Goal: Find contact information: Find contact information

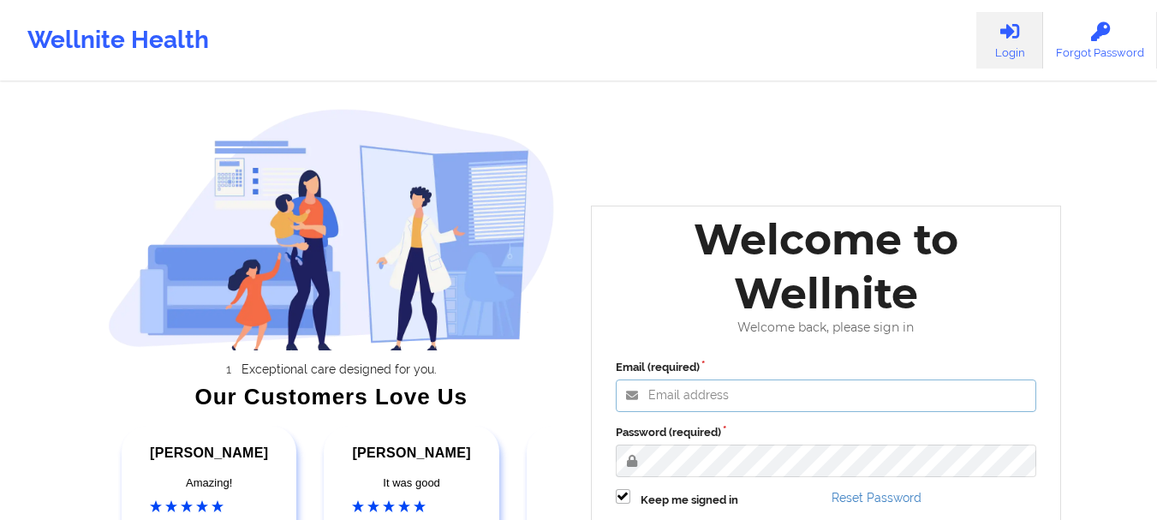
type input "[EMAIL_ADDRESS][DOMAIN_NAME]"
click at [830, 431] on label "Password (required)" at bounding box center [826, 432] width 421 height 17
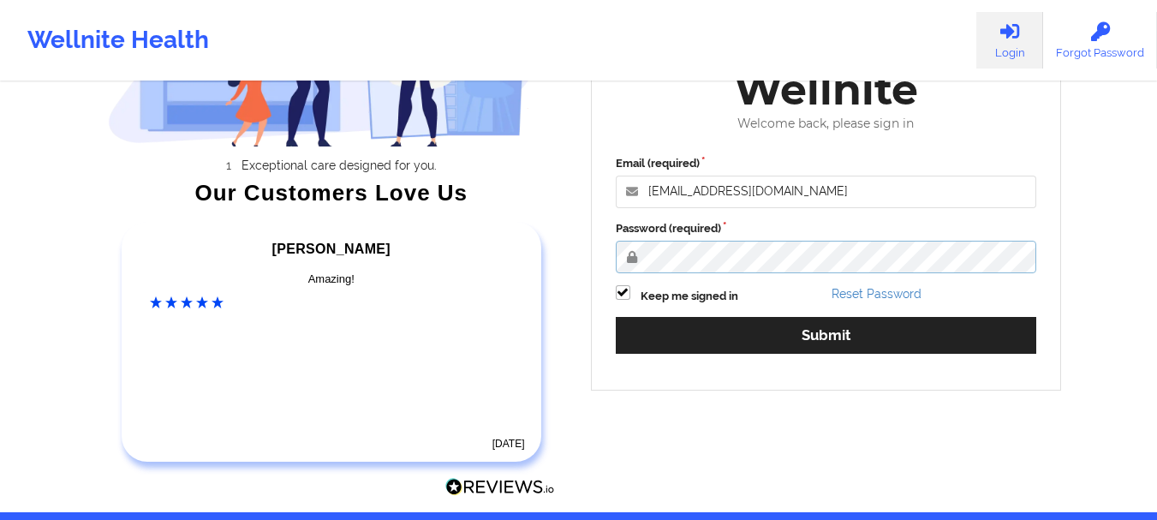
scroll to position [265, 0]
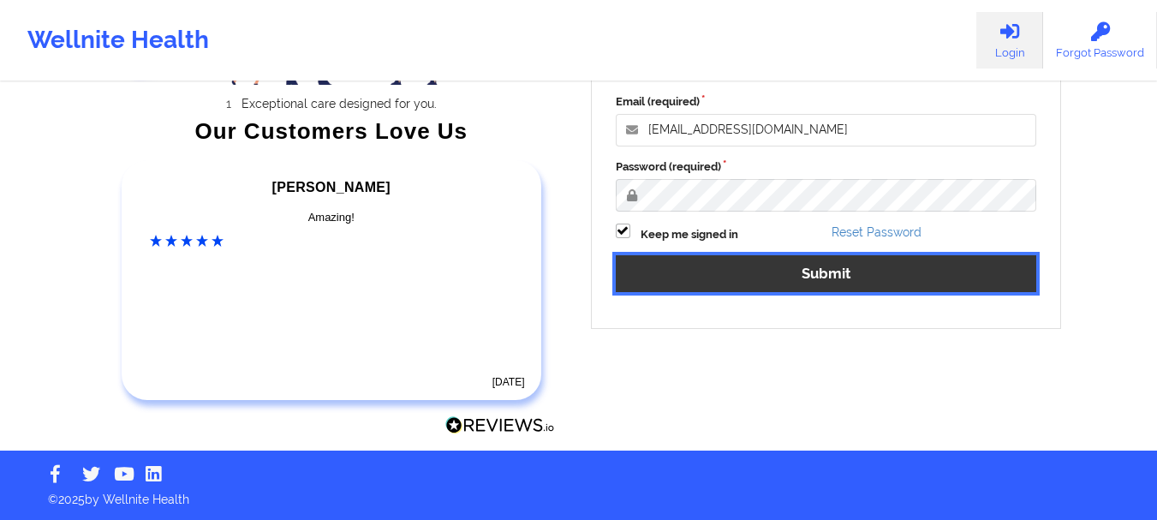
click at [887, 277] on button "Submit" at bounding box center [826, 273] width 421 height 37
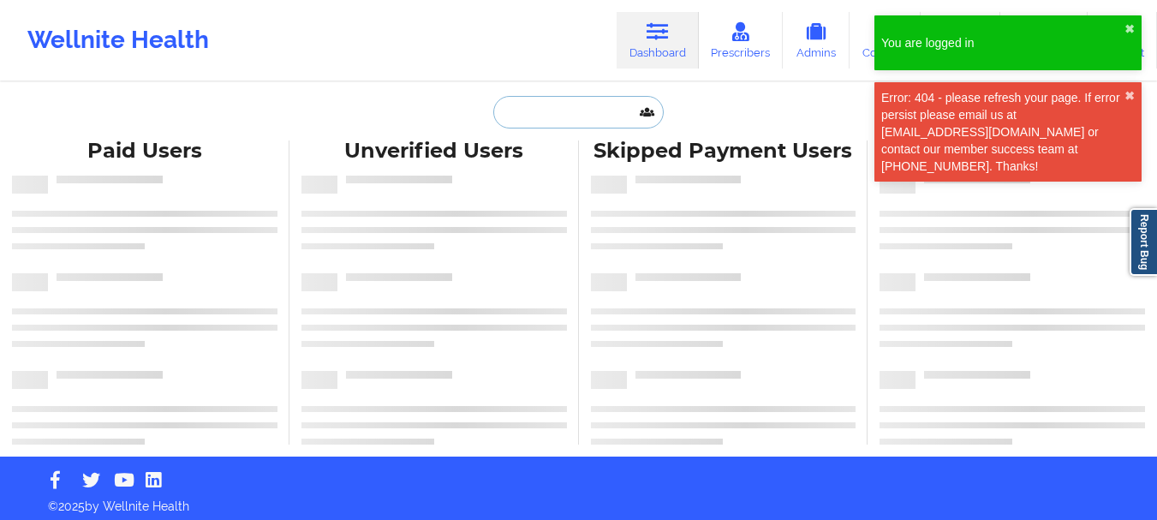
click at [522, 124] on input "text" at bounding box center [578, 112] width 170 height 33
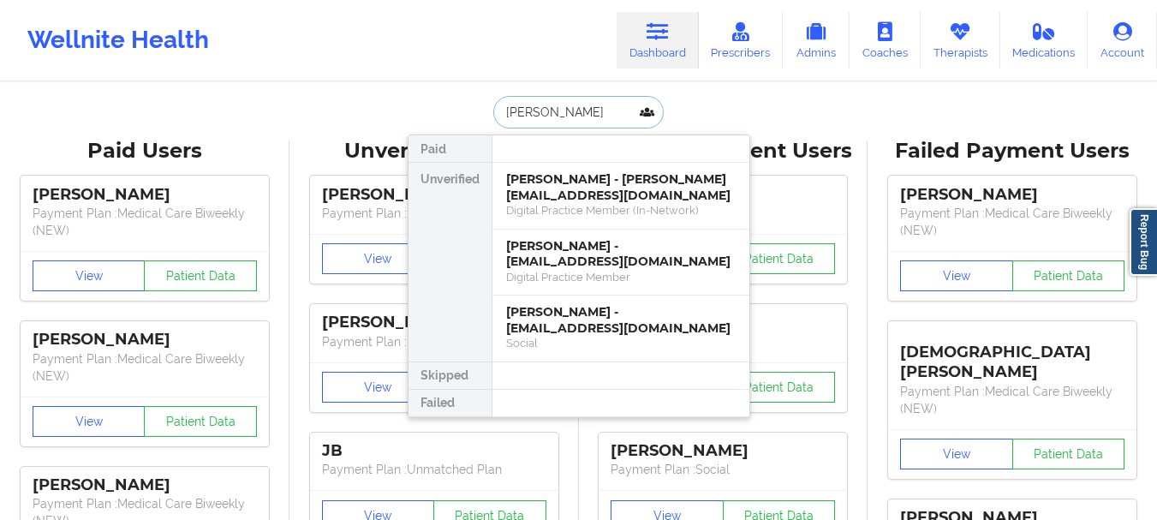
type input "[PERSON_NAME] g"
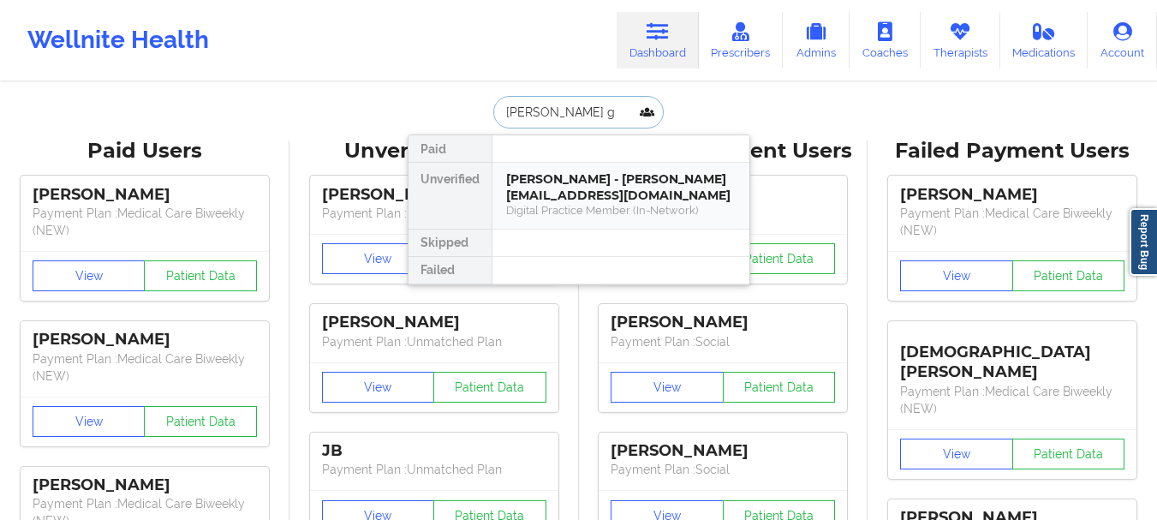
click at [618, 182] on div "[PERSON_NAME] - [PERSON_NAME][EMAIL_ADDRESS][DOMAIN_NAME]" at bounding box center [620, 187] width 229 height 32
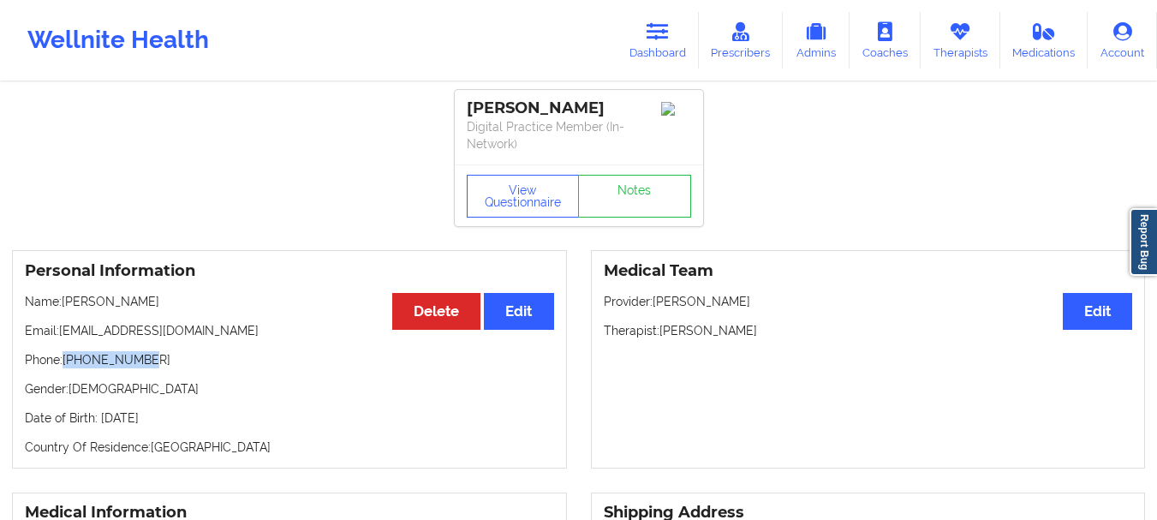
drag, startPoint x: 143, startPoint y: 362, endPoint x: 66, endPoint y: 361, distance: 77.1
click at [66, 361] on p "Phone: [PHONE_NUMBER]" at bounding box center [289, 359] width 529 height 17
copy p "[PHONE_NUMBER]"
click at [672, 29] on link "Dashboard" at bounding box center [657, 40] width 82 height 57
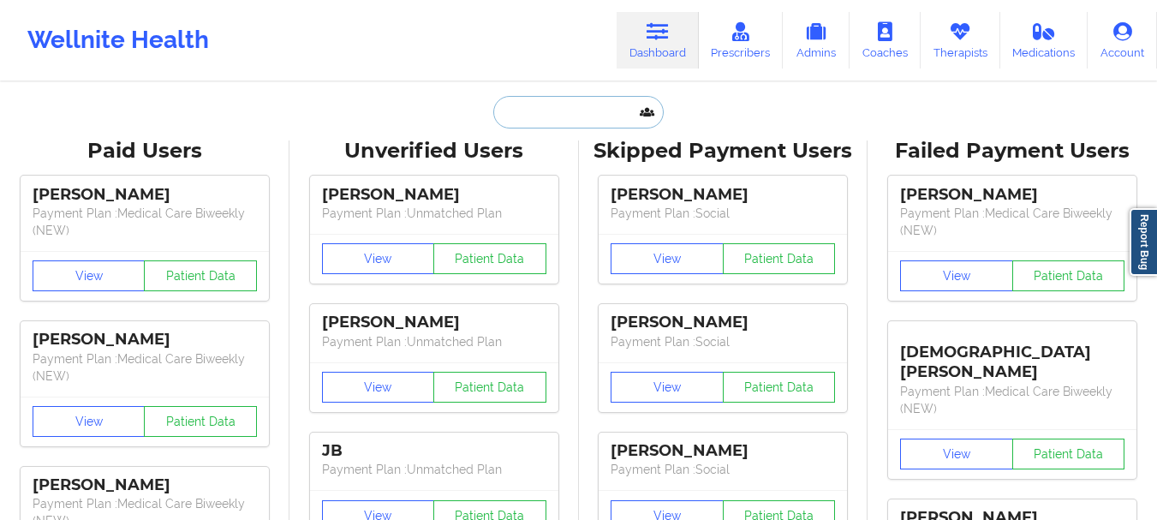
click at [592, 118] on input "text" at bounding box center [578, 112] width 170 height 33
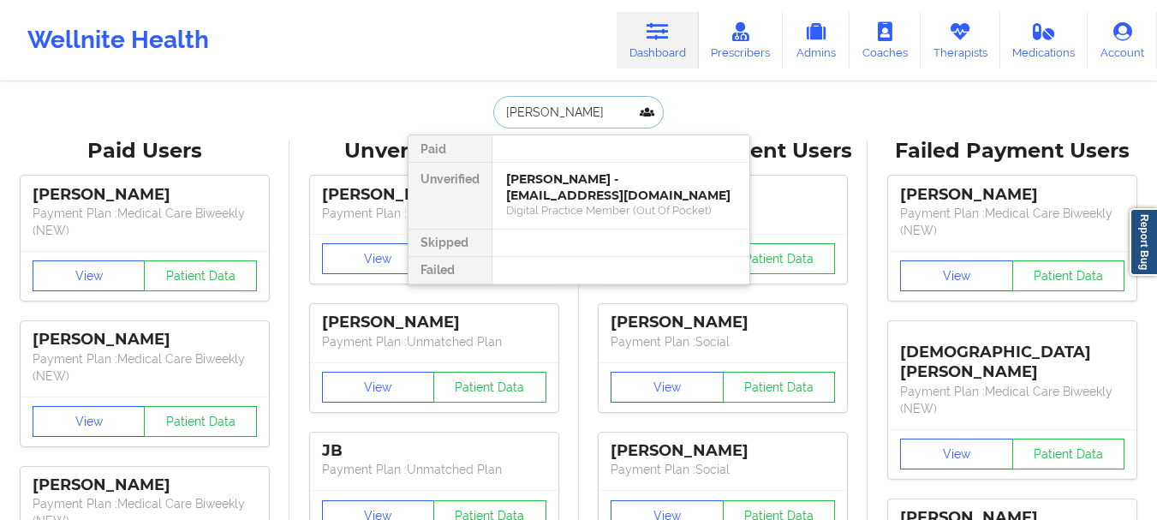
click at [586, 110] on input "[PERSON_NAME]" at bounding box center [578, 112] width 170 height 33
click at [532, 110] on input "Miaja r" at bounding box center [578, 112] width 170 height 33
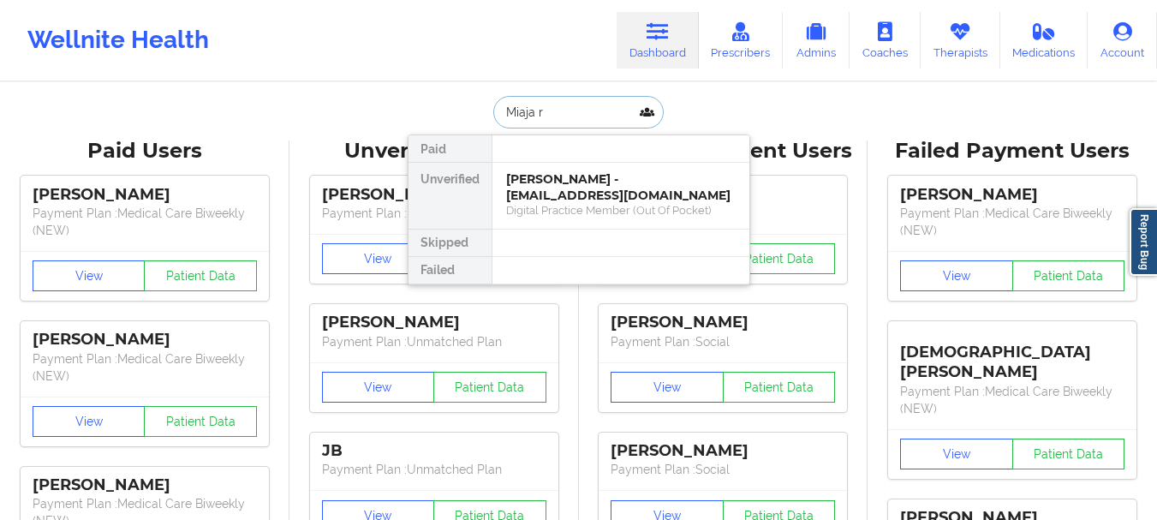
click at [532, 110] on input "Miaja r" at bounding box center [578, 112] width 170 height 33
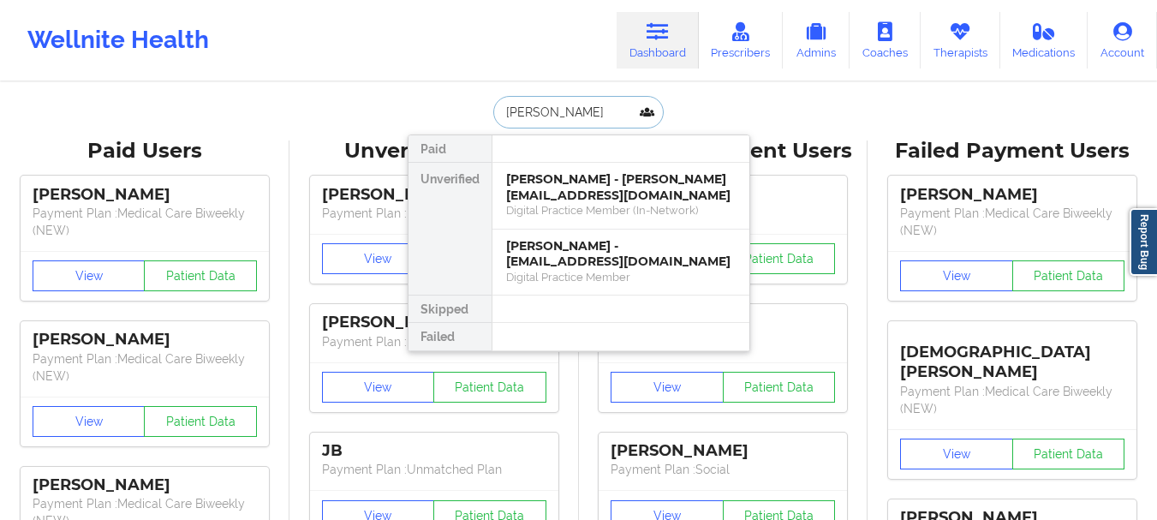
type input "[PERSON_NAME]"
click at [606, 182] on div "[PERSON_NAME] - [PERSON_NAME][EMAIL_ADDRESS][DOMAIN_NAME]" at bounding box center [620, 187] width 229 height 32
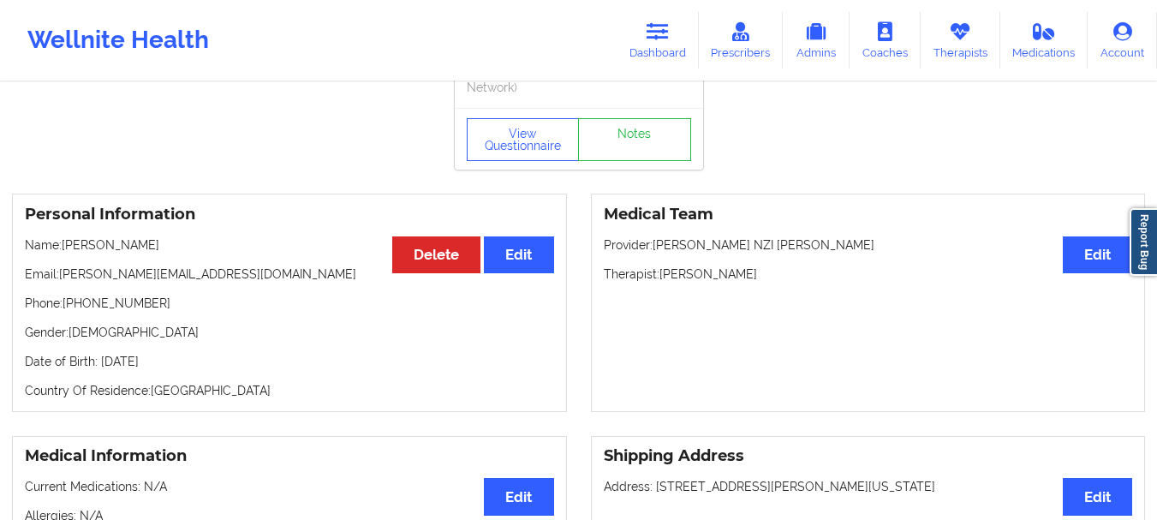
scroll to position [45, 0]
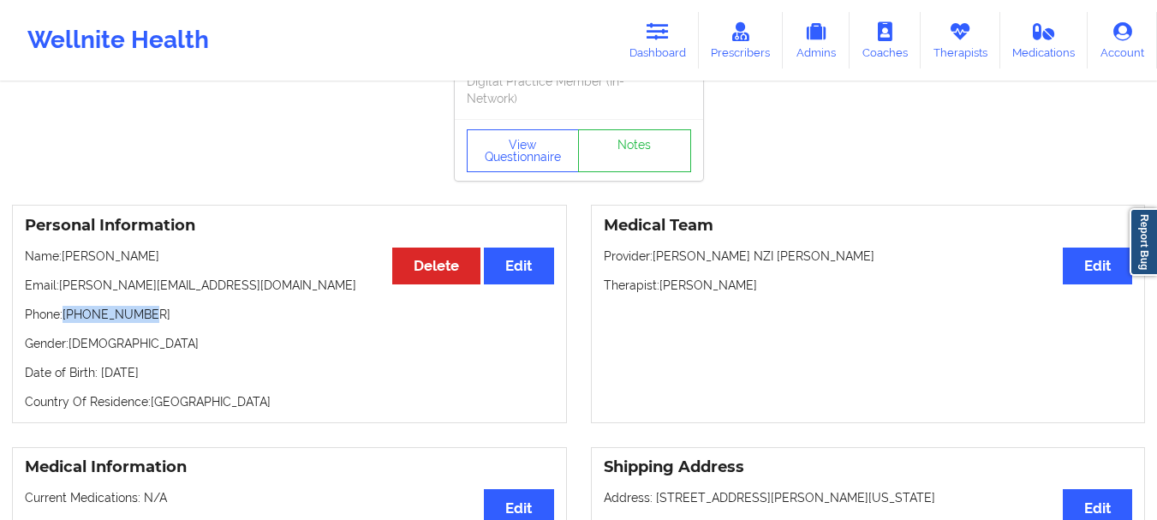
drag, startPoint x: 145, startPoint y: 318, endPoint x: 65, endPoint y: 312, distance: 79.8
click at [65, 312] on p "Phone: [PHONE_NUMBER]" at bounding box center [289, 314] width 529 height 17
copy p "[PHONE_NUMBER]"
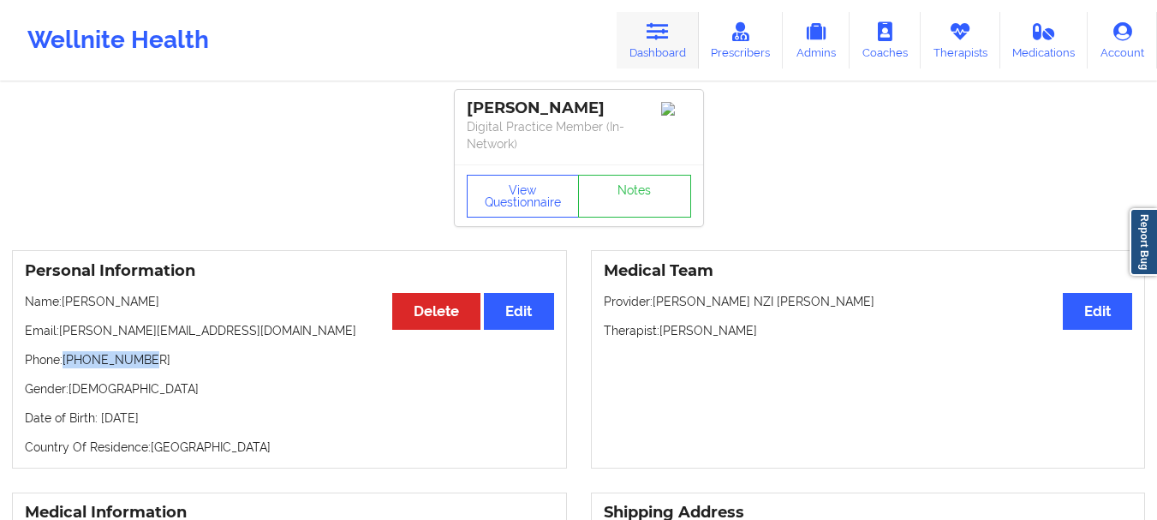
click at [649, 61] on link "Dashboard" at bounding box center [657, 40] width 82 height 57
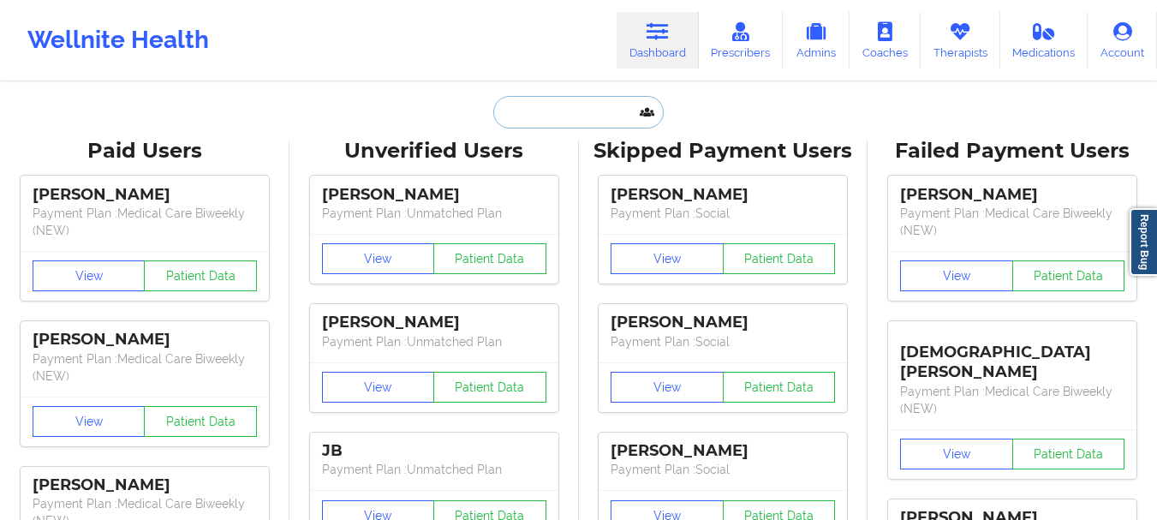
click at [592, 104] on input "text" at bounding box center [578, 112] width 170 height 33
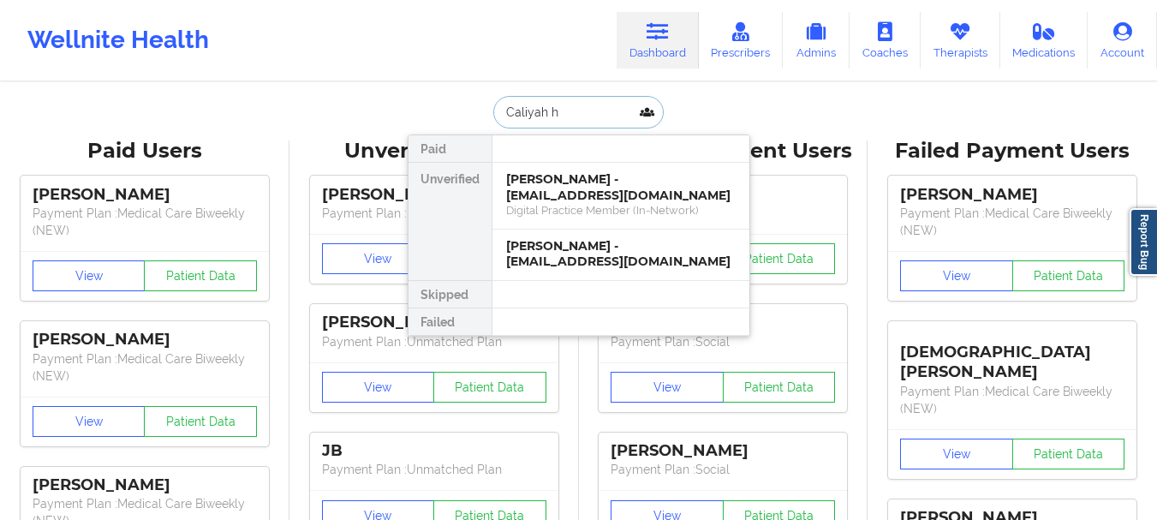
type input "[PERSON_NAME]"
click at [574, 210] on div "Digital Practice Member (In-Network)" at bounding box center [620, 210] width 229 height 15
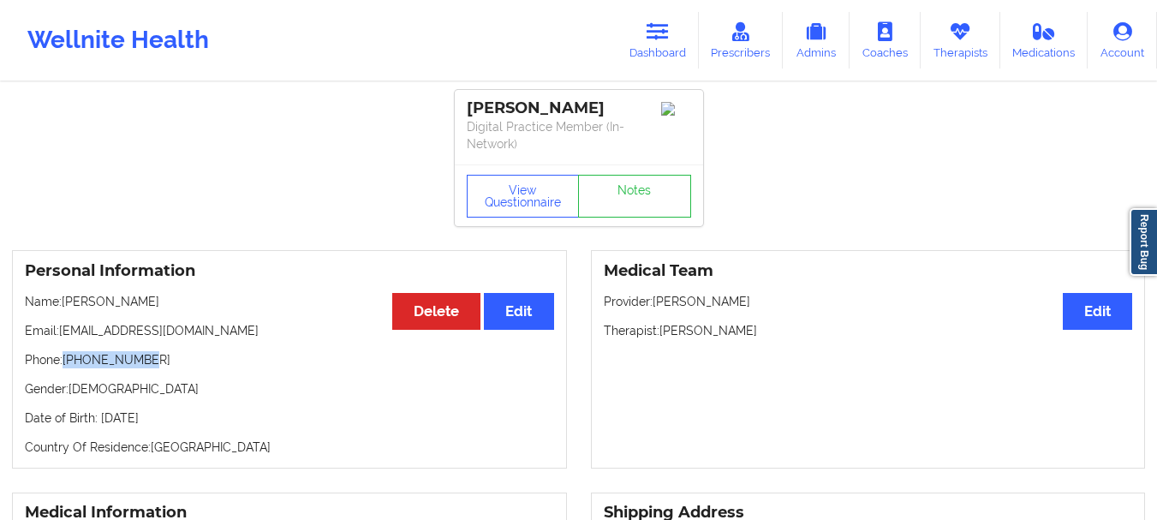
drag, startPoint x: 151, startPoint y: 356, endPoint x: 65, endPoint y: 363, distance: 85.9
click at [65, 363] on p "Phone: [PHONE_NUMBER]" at bounding box center [289, 359] width 529 height 17
copy p "[PHONE_NUMBER]"
click at [667, 45] on link "Dashboard" at bounding box center [657, 40] width 82 height 57
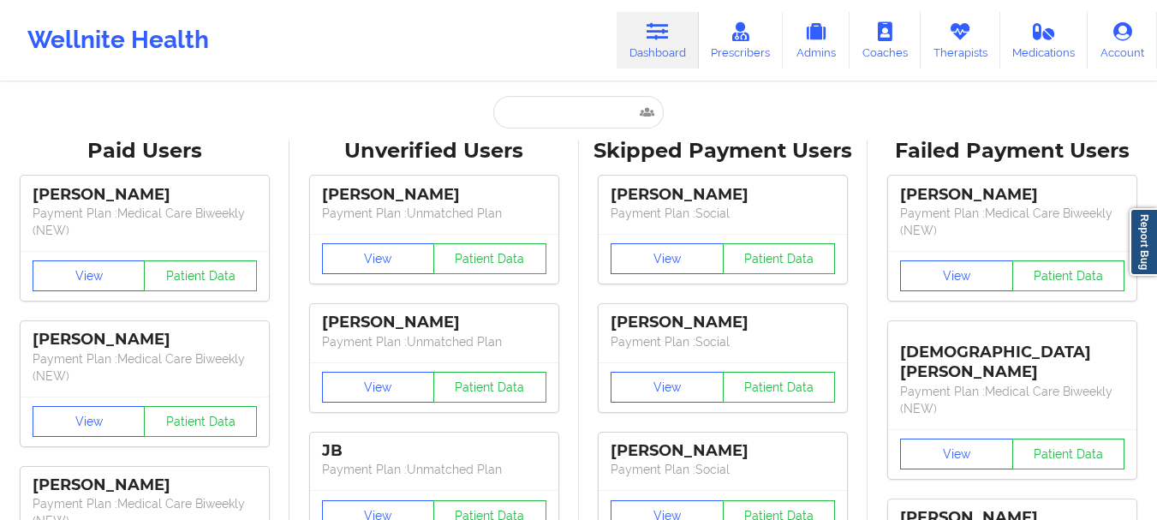
click at [573, 122] on input "text" at bounding box center [578, 112] width 170 height 33
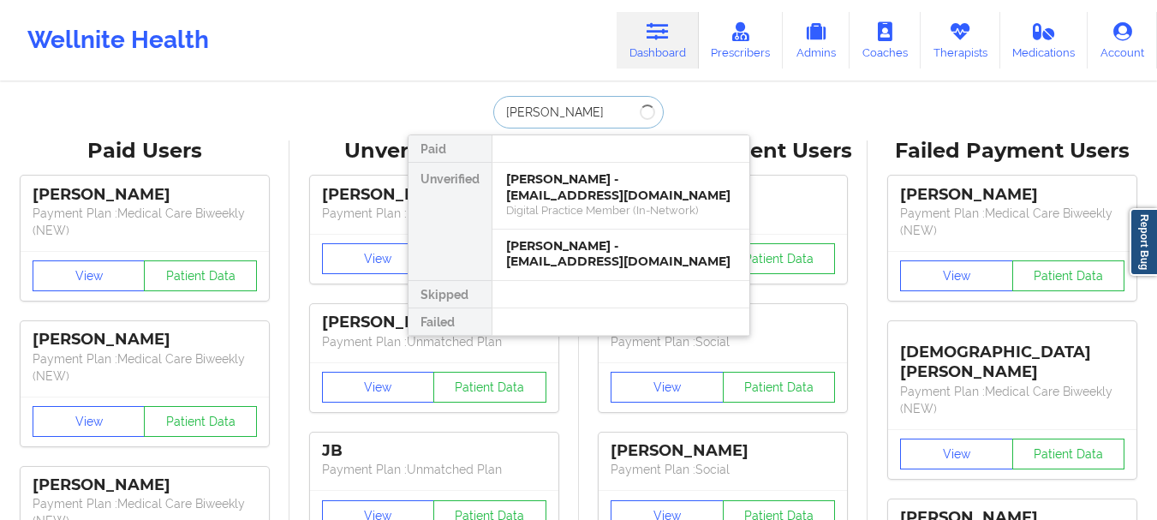
type input "[PERSON_NAME]"
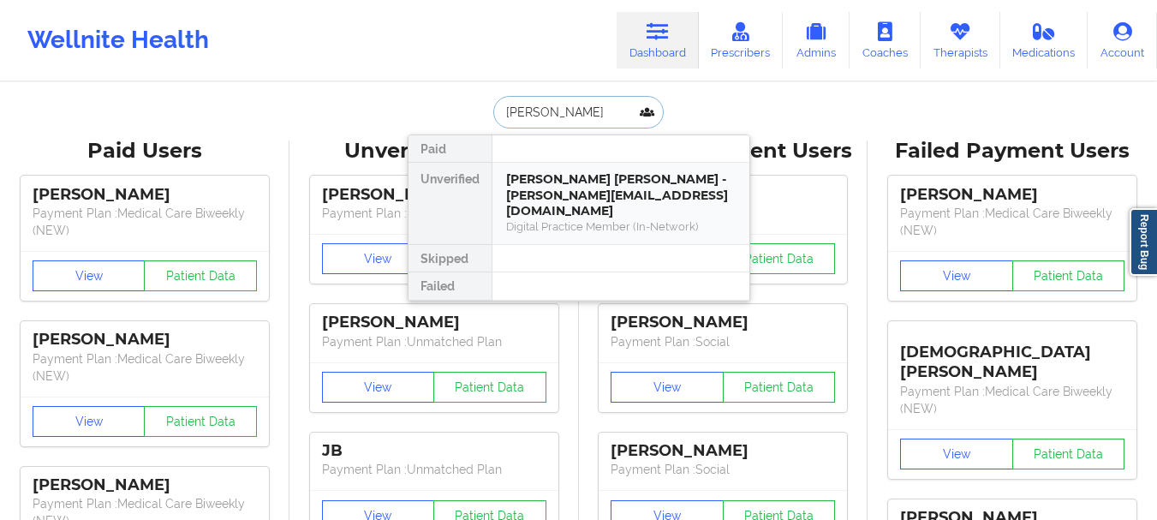
click at [584, 195] on div "[PERSON_NAME] [PERSON_NAME] - [PERSON_NAME][EMAIL_ADDRESS][DOMAIN_NAME]" at bounding box center [620, 195] width 229 height 48
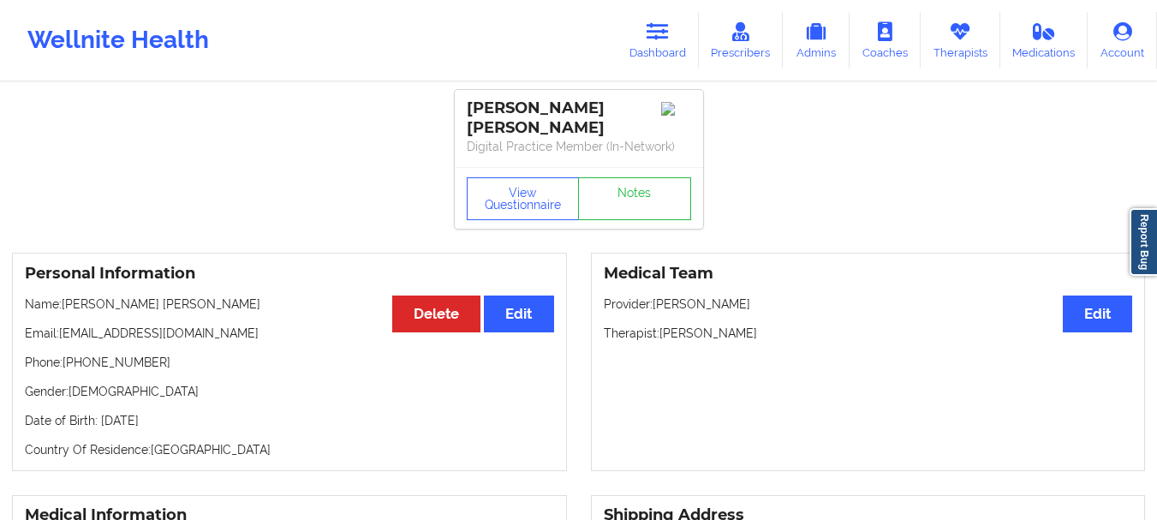
click at [144, 371] on p "Phone: [PHONE_NUMBER]" at bounding box center [289, 362] width 529 height 17
drag, startPoint x: 65, startPoint y: 378, endPoint x: 151, endPoint y: 381, distance: 85.7
click at [151, 371] on p "Phone: [PHONE_NUMBER]" at bounding box center [289, 362] width 529 height 17
copy p "[PHONE_NUMBER]"
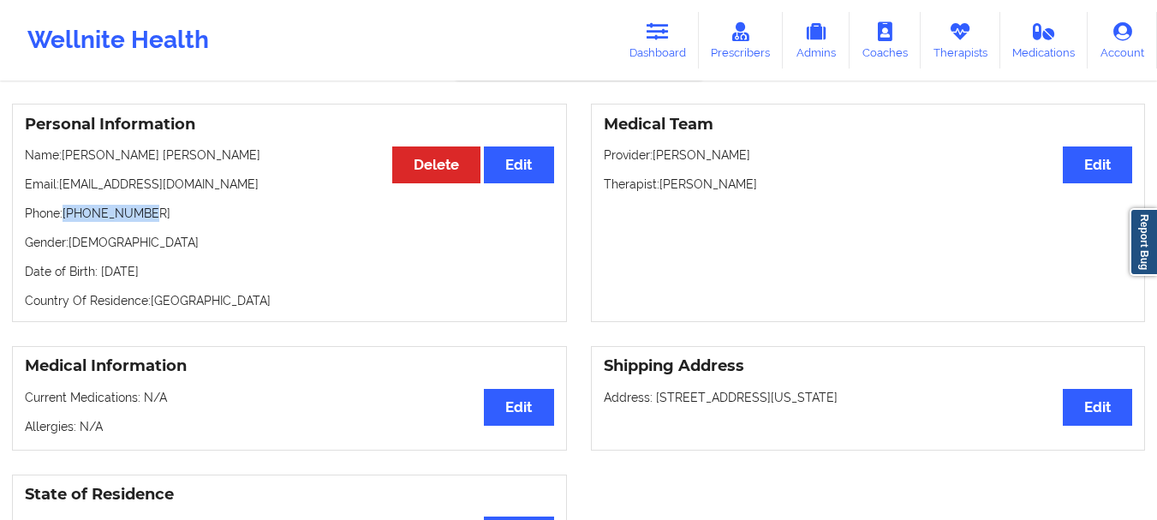
scroll to position [49, 0]
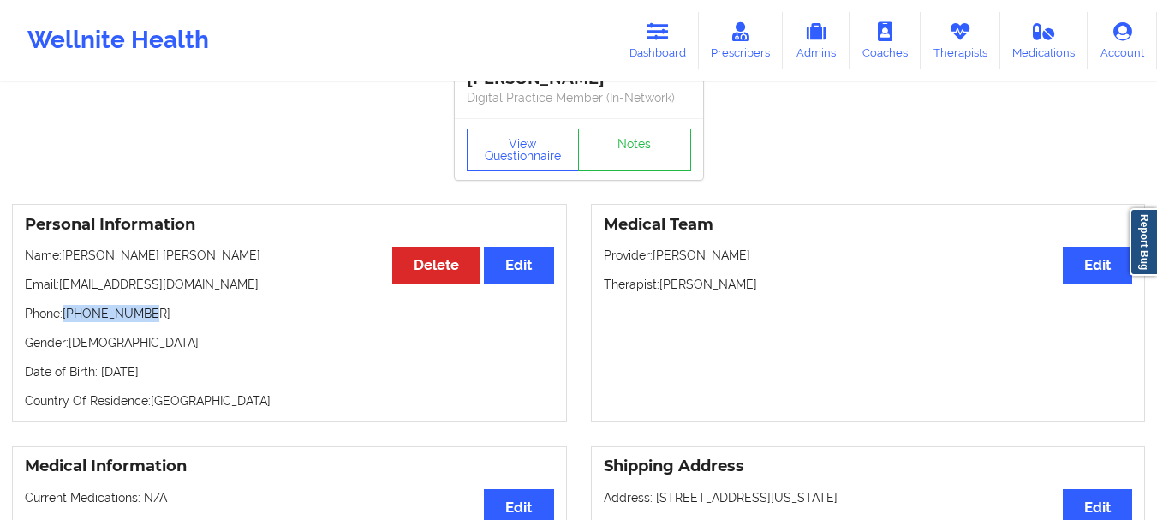
drag, startPoint x: 771, startPoint y: 305, endPoint x: 658, endPoint y: 306, distance: 113.0
click at [658, 293] on p "Therapist: [PERSON_NAME]" at bounding box center [868, 284] width 529 height 17
copy p "[PERSON_NAME]"
drag, startPoint x: 147, startPoint y: 332, endPoint x: 67, endPoint y: 338, distance: 80.7
click at [67, 322] on p "Phone: [PHONE_NUMBER]" at bounding box center [289, 313] width 529 height 17
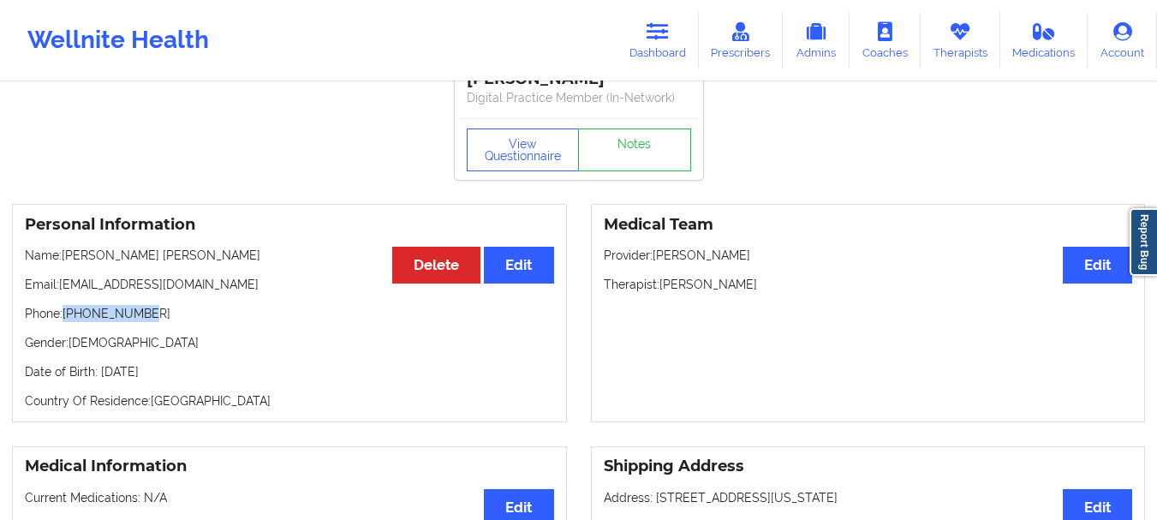
copy p "[PHONE_NUMBER]"
click at [634, 46] on link "Dashboard" at bounding box center [657, 40] width 82 height 57
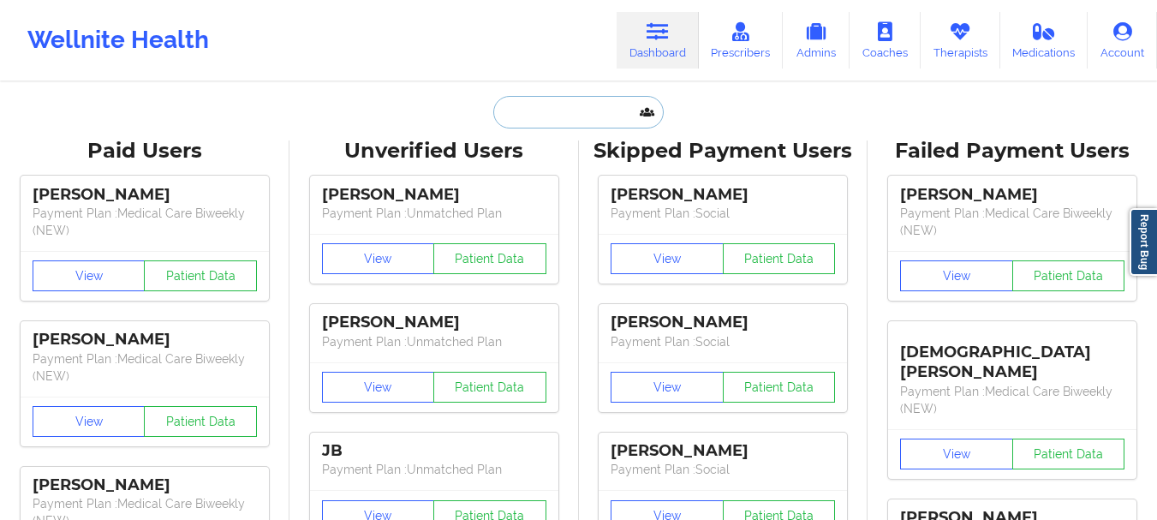
click at [564, 98] on input "text" at bounding box center [578, 112] width 170 height 33
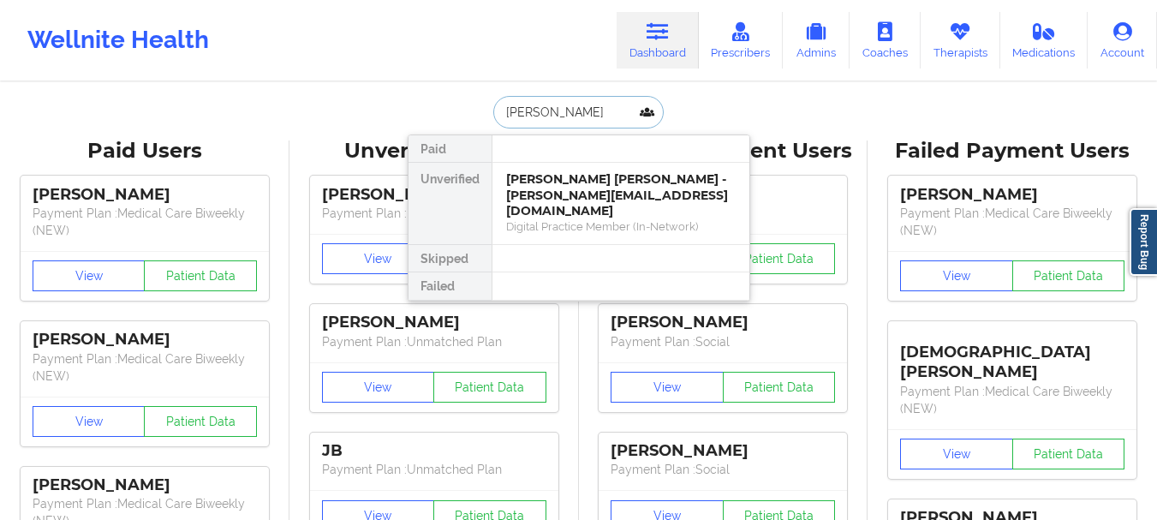
type input "[PERSON_NAME] artist"
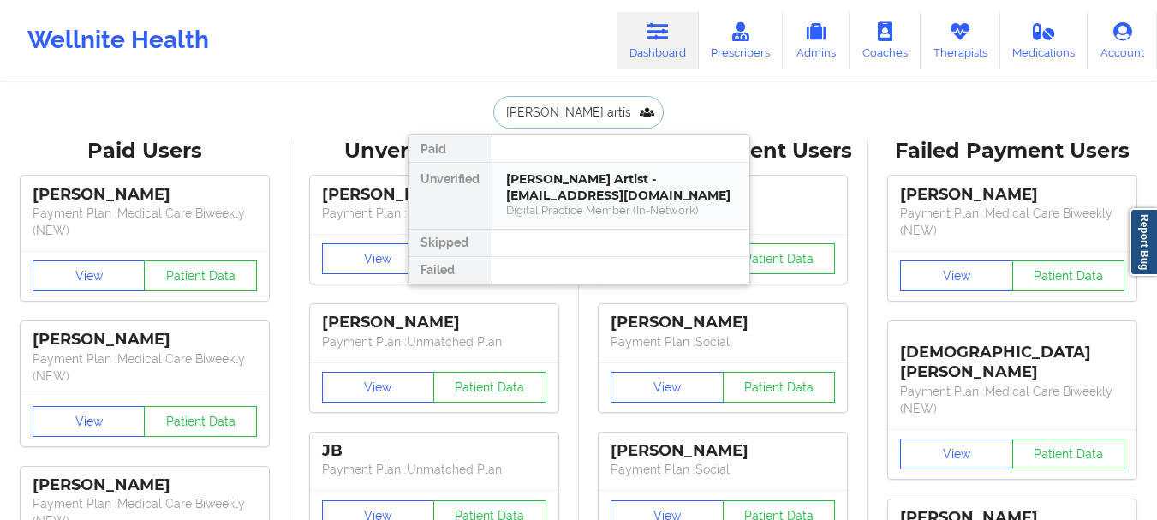
click at [556, 195] on div "[PERSON_NAME] Artist - [EMAIL_ADDRESS][DOMAIN_NAME]" at bounding box center [620, 187] width 229 height 32
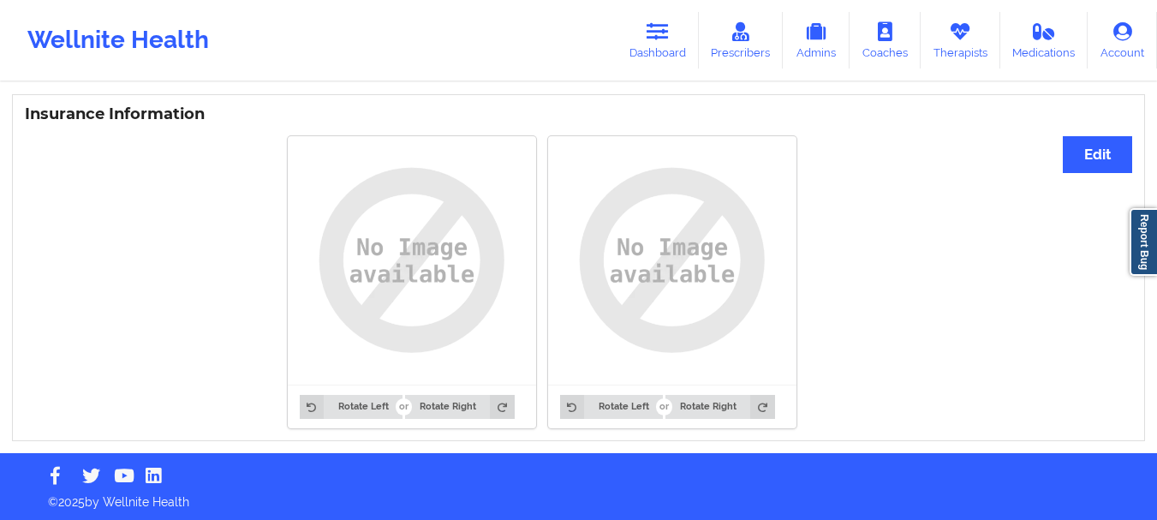
scroll to position [54, 0]
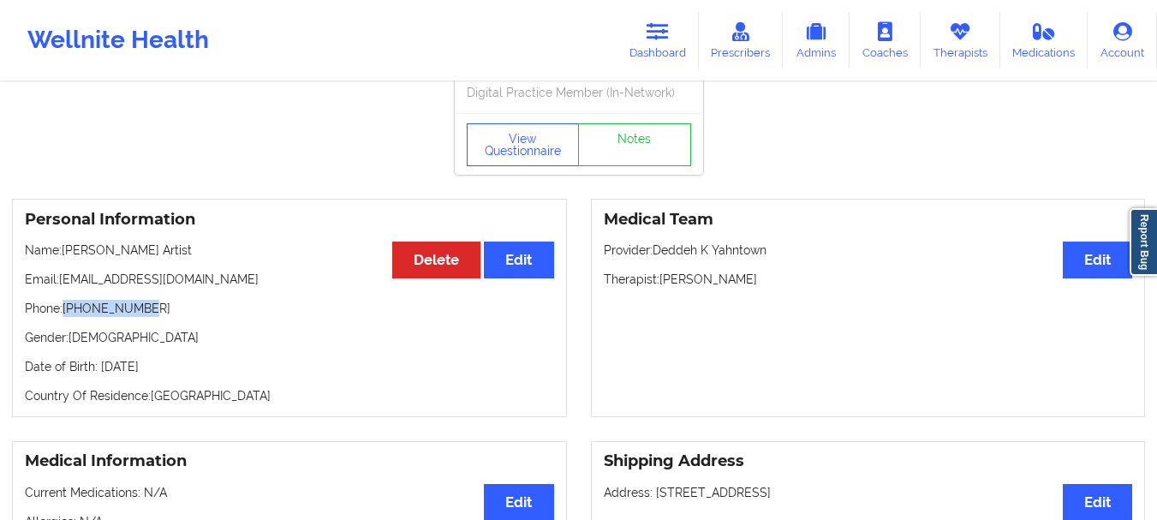
drag, startPoint x: 147, startPoint y: 307, endPoint x: 65, endPoint y: 301, distance: 82.4
click at [65, 301] on p "Phone: [PHONE_NUMBER]" at bounding box center [289, 308] width 529 height 17
copy p "[PHONE_NUMBER]"
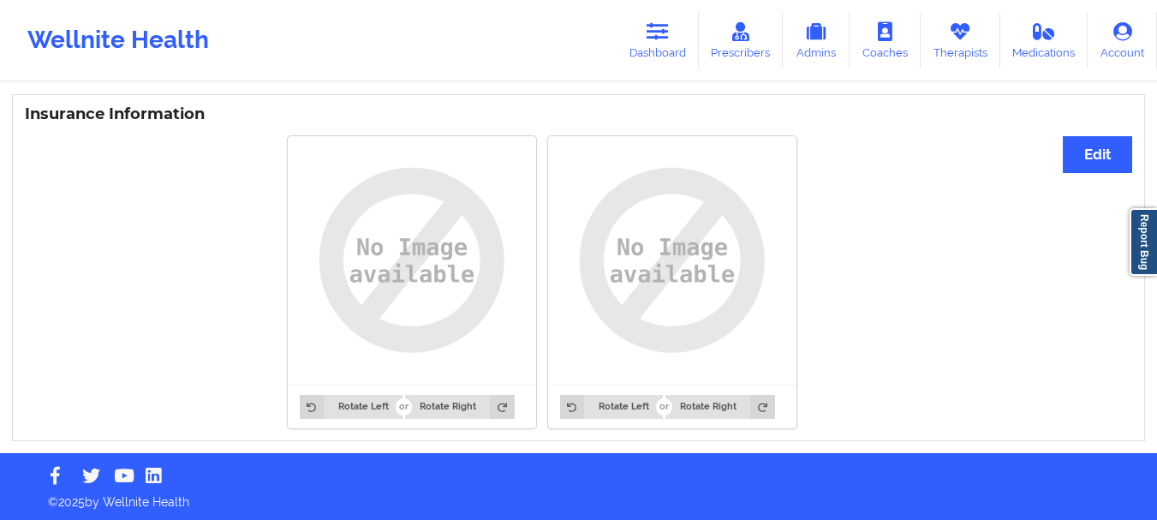
scroll to position [0, 0]
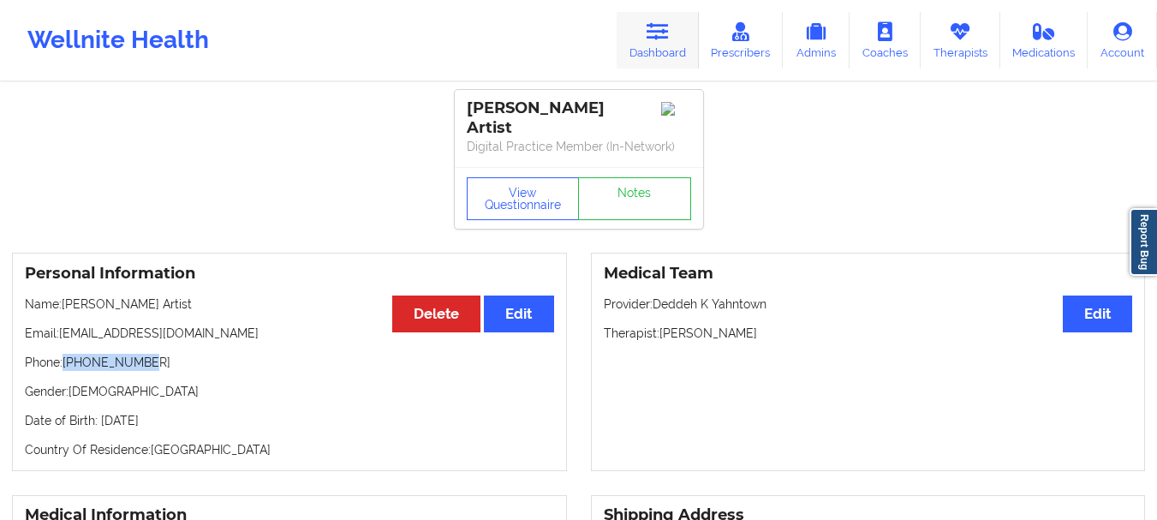
click at [689, 21] on link "Dashboard" at bounding box center [657, 40] width 82 height 57
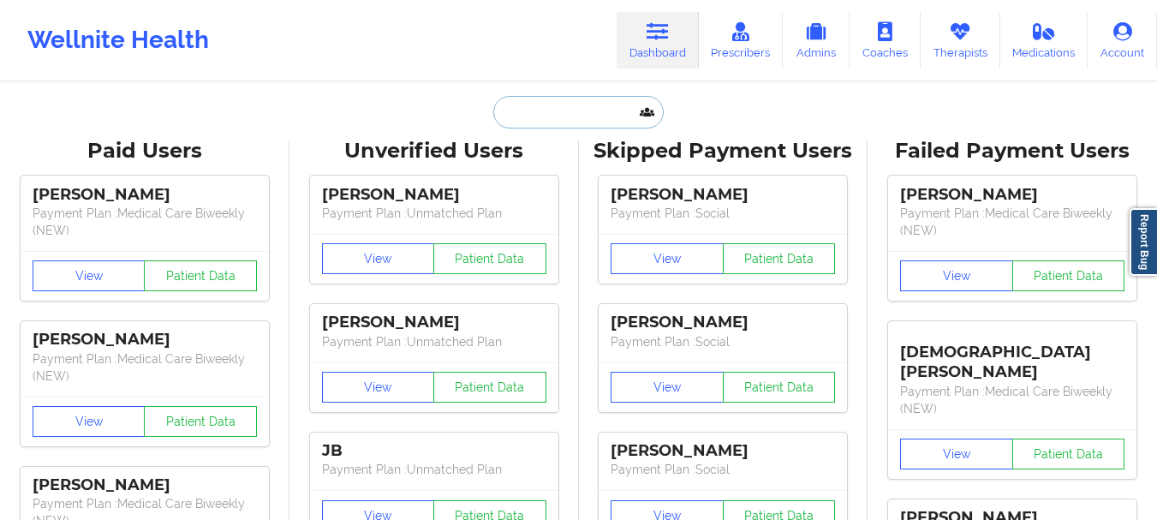
click at [561, 112] on input "text" at bounding box center [578, 112] width 170 height 33
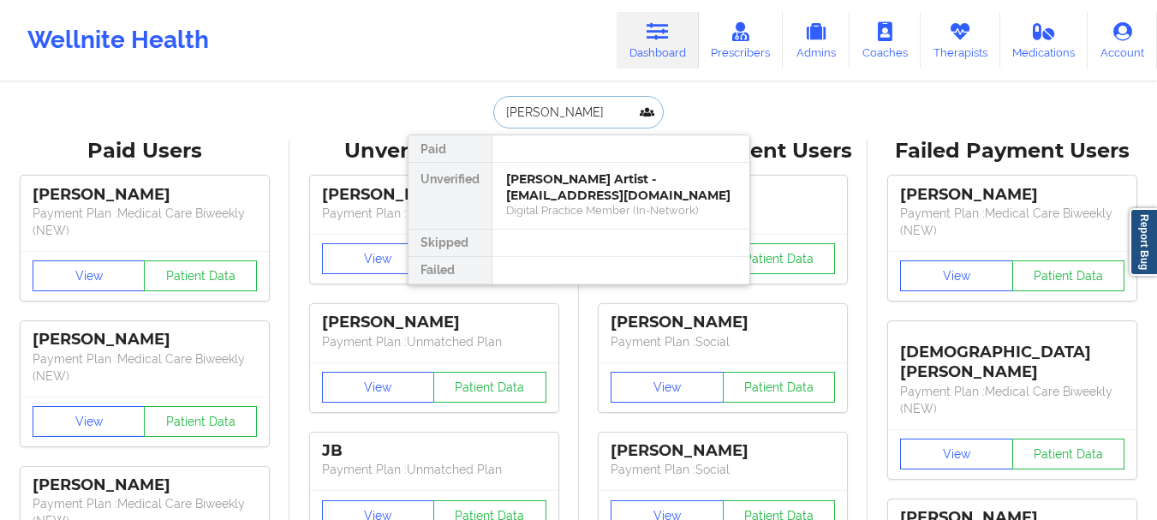
type input "[PERSON_NAME]"
click at [607, 181] on div "[PERSON_NAME] - [EMAIL_ADDRESS][DOMAIN_NAME]" at bounding box center [620, 187] width 229 height 32
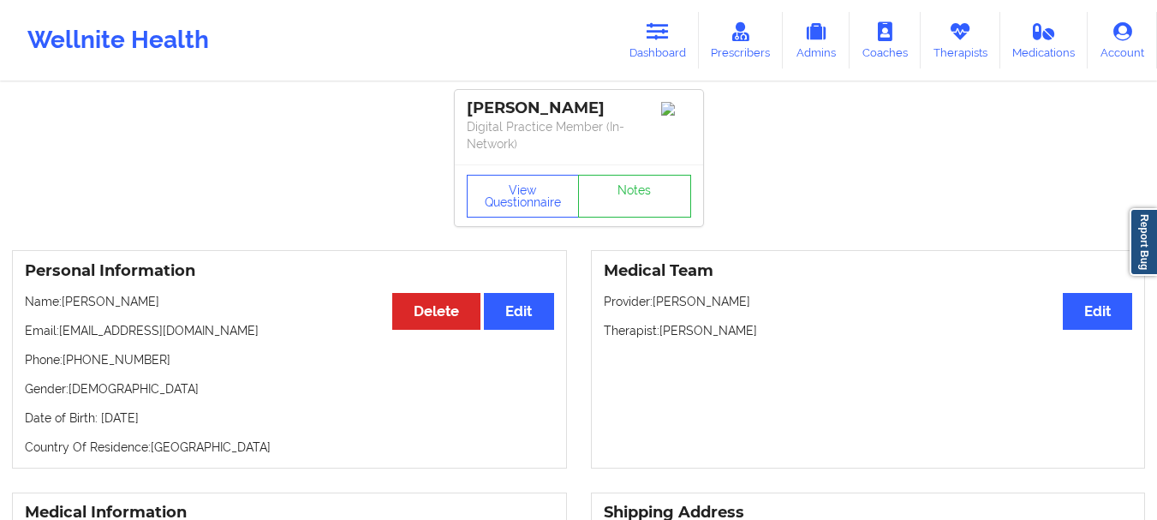
click at [667, 31] on icon at bounding box center [657, 31] width 22 height 19
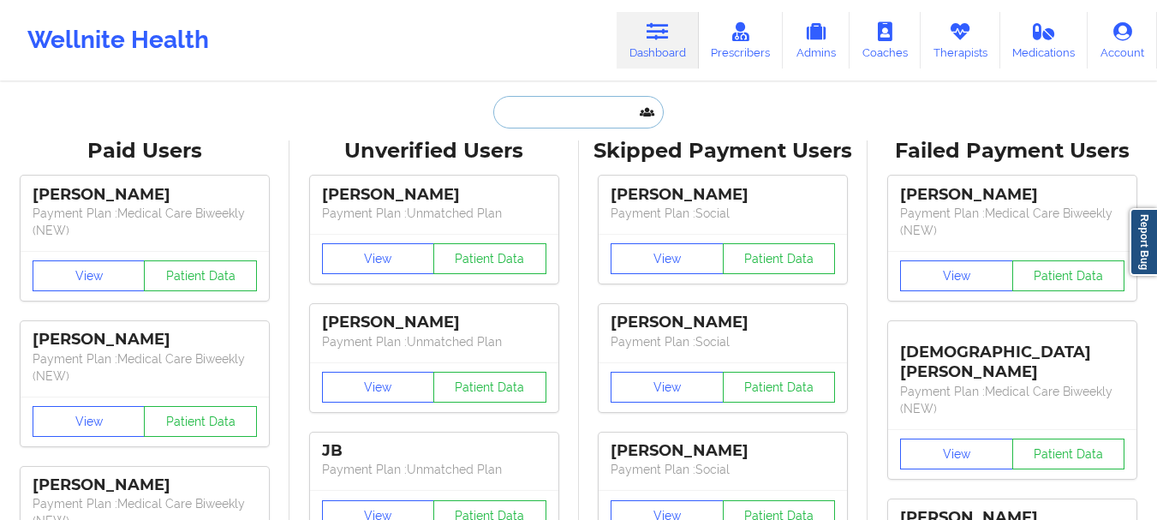
click at [502, 124] on input "text" at bounding box center [578, 112] width 170 height 33
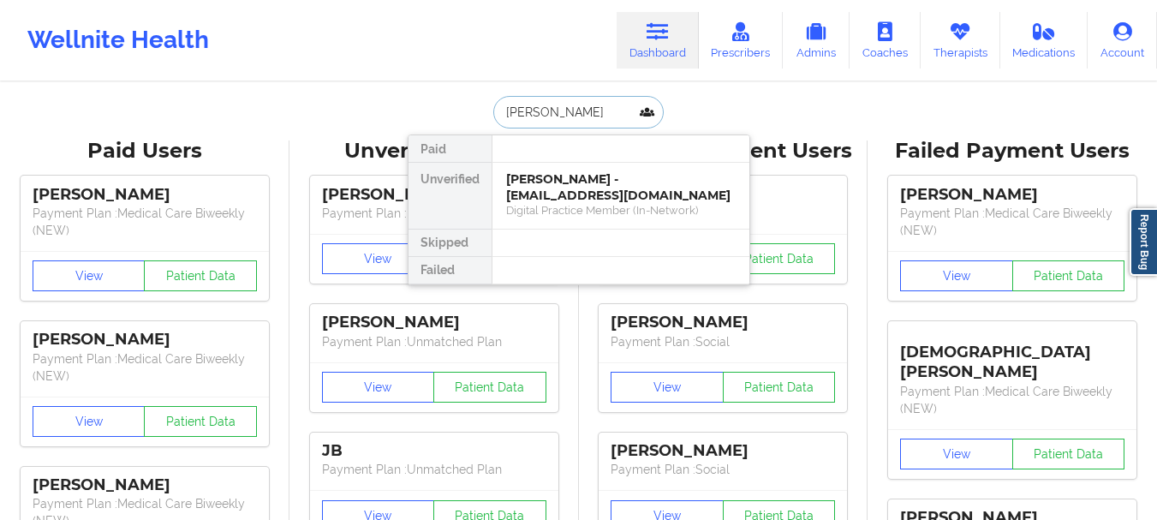
type input "[PERSON_NAME]"
click at [613, 220] on div "[PERSON_NAME] [PERSON_NAME] - [EMAIL_ADDRESS][DOMAIN_NAME] Digital Practice Mem…" at bounding box center [620, 196] width 257 height 66
